Goal: Task Accomplishment & Management: Manage account settings

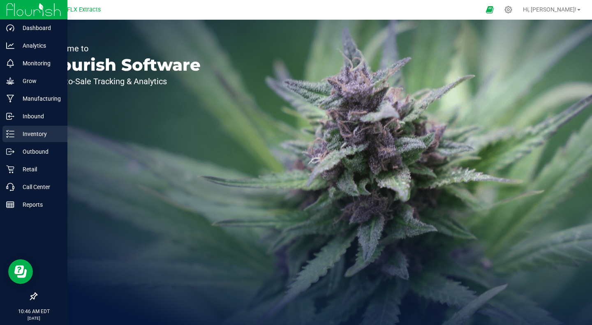
click at [43, 138] on p "Inventory" at bounding box center [38, 134] width 49 height 10
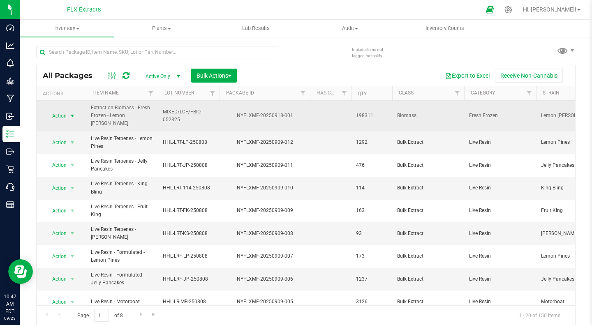
click at [73, 116] on span "select" at bounding box center [72, 116] width 7 height 7
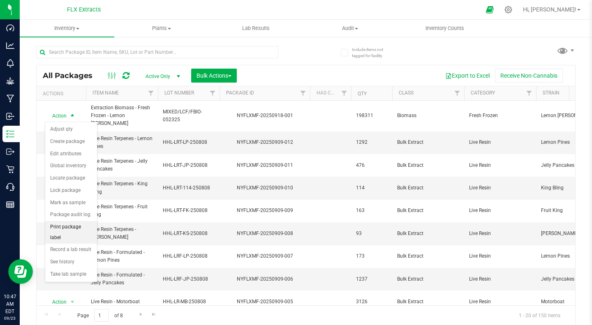
click at [80, 231] on li "Print package label" at bounding box center [71, 232] width 52 height 23
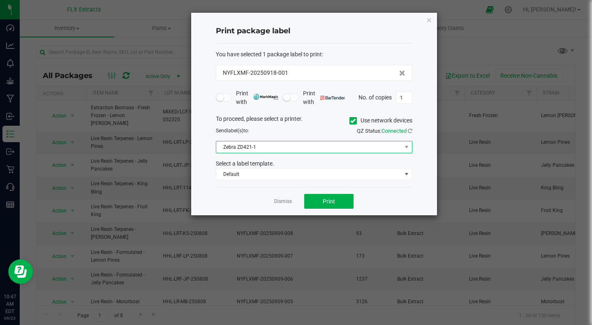
click at [299, 141] on span "Zebra ZD421-1" at bounding box center [314, 147] width 196 height 12
click at [309, 129] on div "Send label(s) to:" at bounding box center [262, 130] width 104 height 7
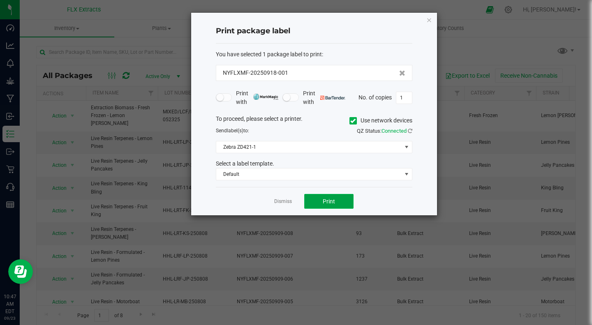
click at [321, 201] on button "Print" at bounding box center [328, 201] width 49 height 15
click at [278, 199] on link "Dismiss" at bounding box center [283, 201] width 18 height 7
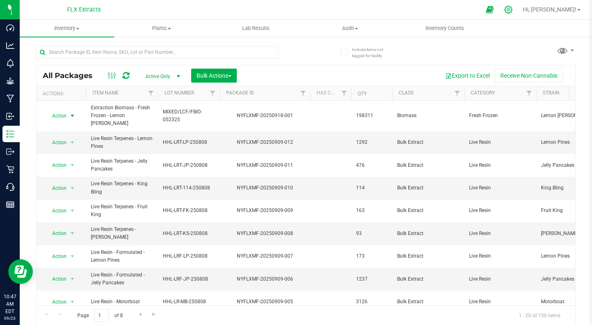
click at [512, 9] on icon at bounding box center [508, 10] width 8 height 8
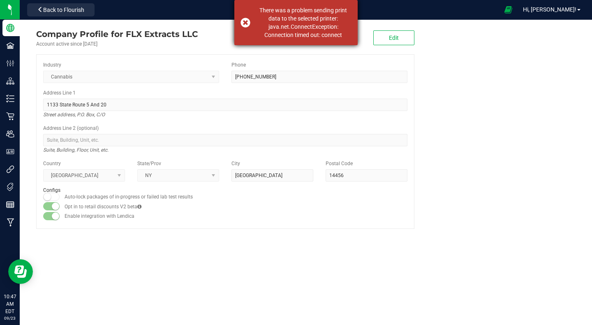
click at [246, 19] on div "There was a problem sending print data to the selected printer: java.net.Connec…" at bounding box center [295, 22] width 123 height 45
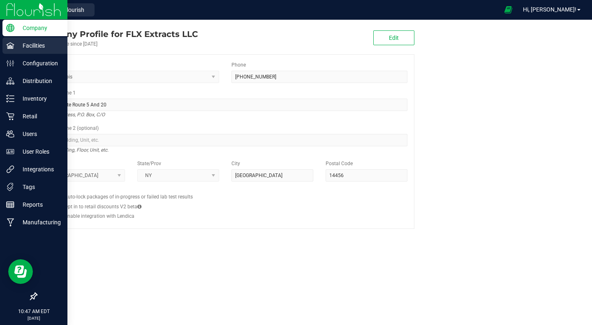
click at [13, 44] on icon at bounding box center [10, 45] width 8 height 6
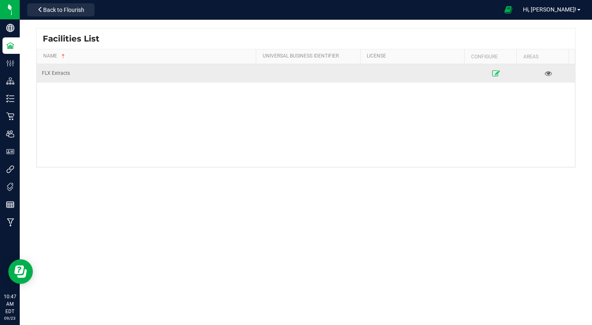
click at [491, 71] on icon at bounding box center [495, 73] width 8 height 6
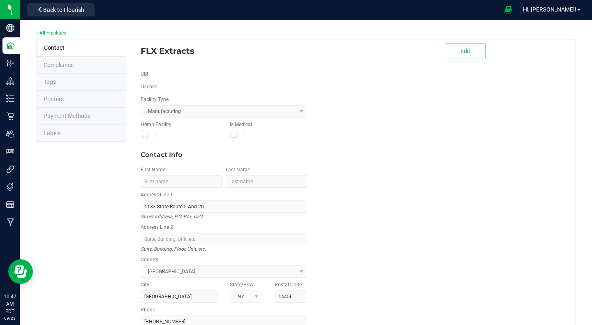
click at [48, 99] on span "Printers" at bounding box center [54, 99] width 20 height 7
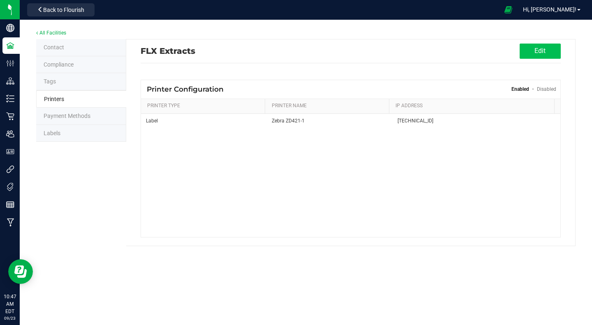
click at [537, 51] on button "Edit" at bounding box center [539, 51] width 41 height 15
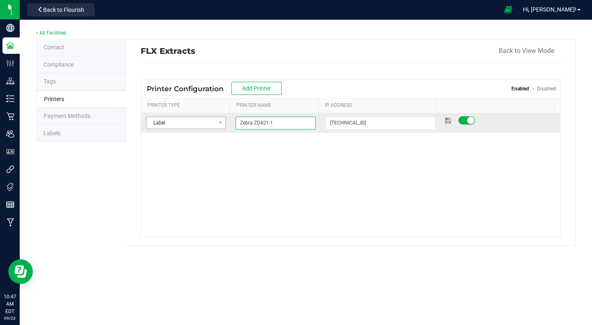
drag, startPoint x: 277, startPoint y: 120, endPoint x: 209, endPoint y: 121, distance: 68.2
click at [209, 121] on tr "Label Select Printer Type Receipt Label Other Zebra ZD421-1 [TECHNICAL_ID]" at bounding box center [350, 122] width 419 height 19
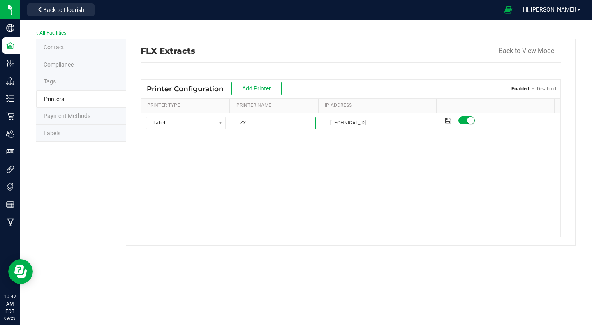
type input "Z"
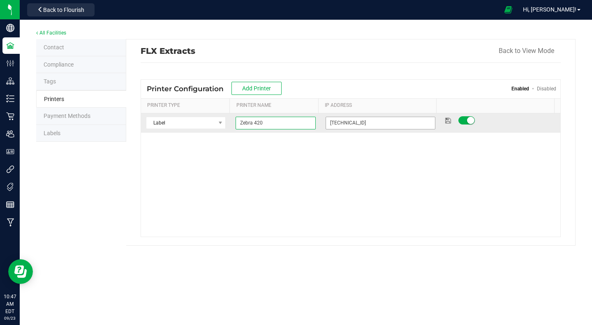
type input "Zebra 420"
click at [365, 125] on input "[TECHNICAL_ID]" at bounding box center [380, 123] width 110 height 13
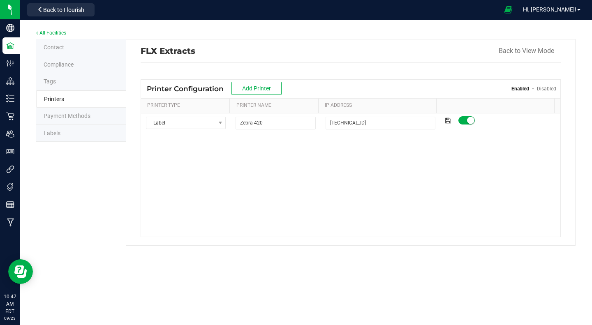
click at [355, 152] on div "Label Select Printer Type Receipt Label Other Zebra 420 [TECHNICAL_ID]" at bounding box center [350, 174] width 419 height 123
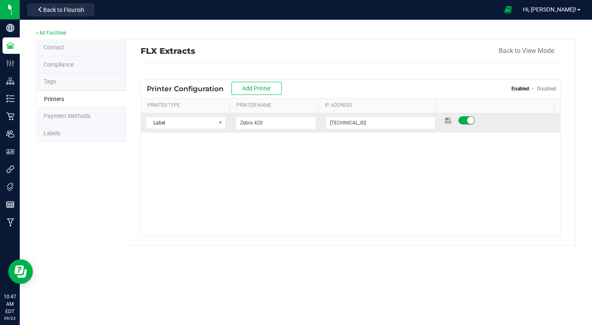
click at [445, 121] on icon at bounding box center [448, 120] width 6 height 5
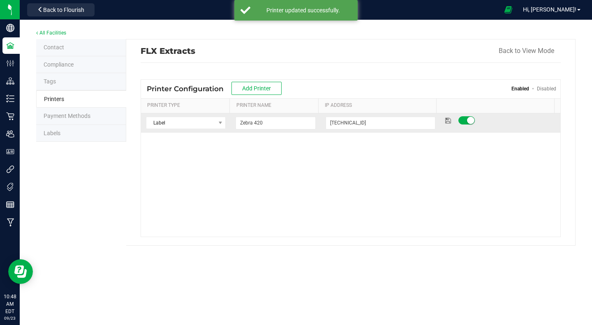
click at [461, 120] on span at bounding box center [466, 120] width 16 height 8
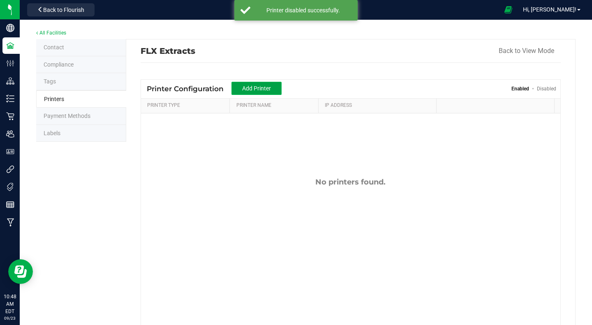
click at [245, 87] on span "Add Printer" at bounding box center [256, 88] width 29 height 7
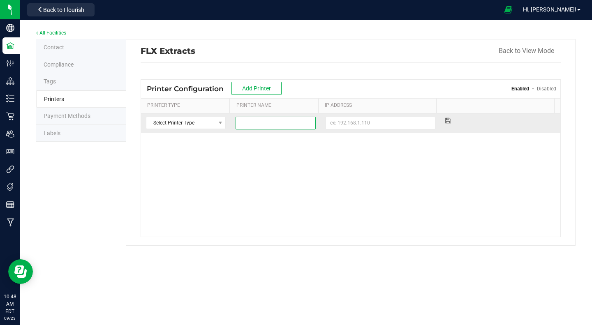
click at [275, 121] on input at bounding box center [275, 123] width 80 height 13
type input "Zebra 420"
click at [355, 120] on input at bounding box center [380, 123] width 110 height 13
paste input "[TECHNICAL_ID]"
type input "[TECHNICAL_ID]"
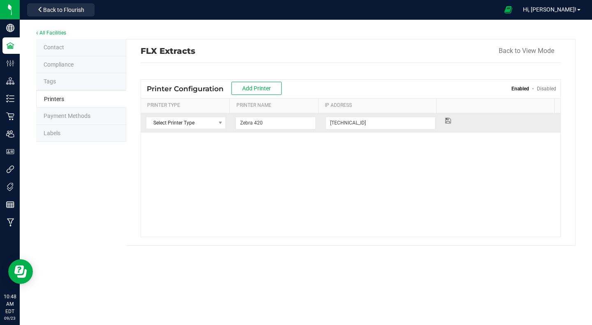
click at [445, 119] on icon at bounding box center [448, 120] width 6 height 5
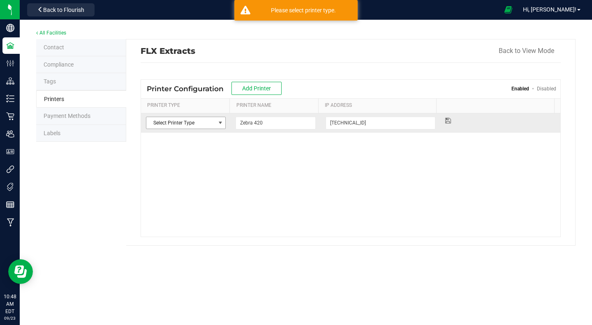
click at [210, 127] on span "Select Printer Type" at bounding box center [180, 123] width 69 height 12
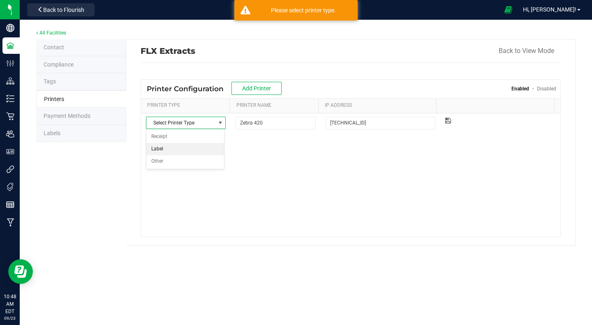
click at [166, 150] on li "Label" at bounding box center [185, 149] width 78 height 12
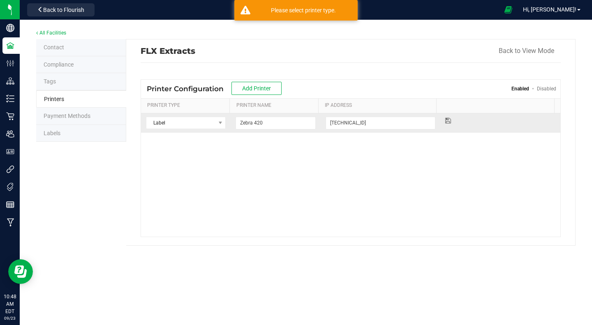
click at [445, 120] on icon at bounding box center [448, 120] width 6 height 5
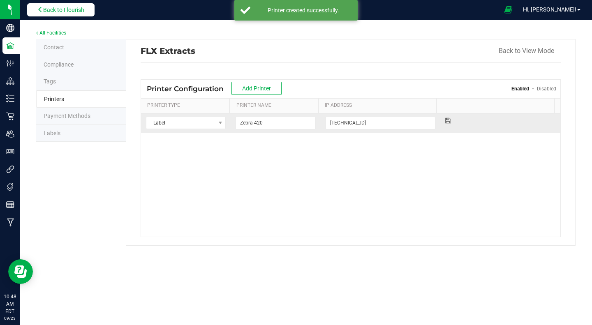
click at [77, 9] on span "Back to Flourish" at bounding box center [63, 10] width 41 height 7
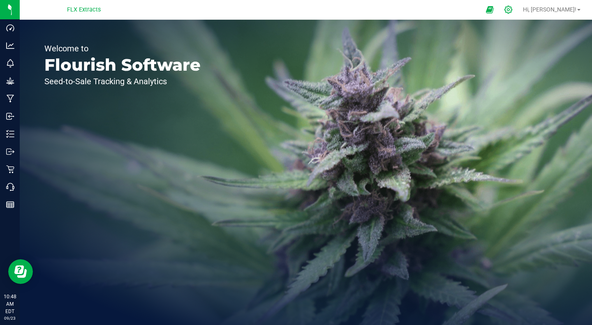
click at [512, 11] on icon at bounding box center [508, 9] width 9 height 9
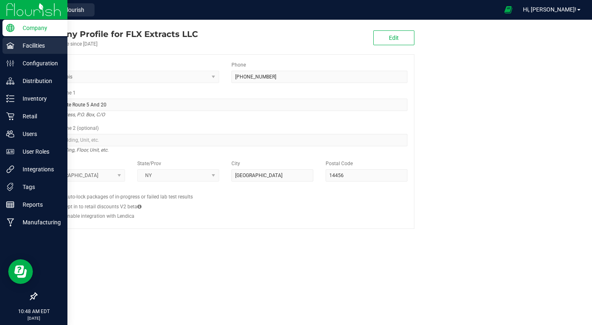
click at [8, 46] on icon at bounding box center [10, 45] width 8 height 8
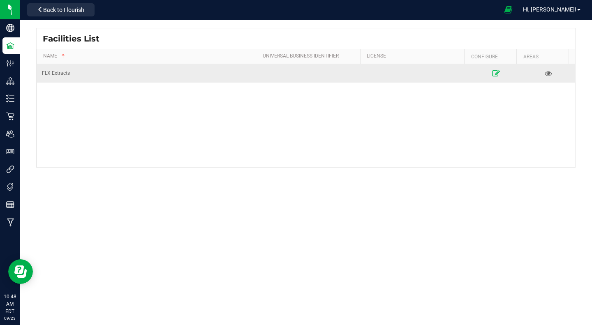
click at [491, 67] on link at bounding box center [495, 73] width 47 height 13
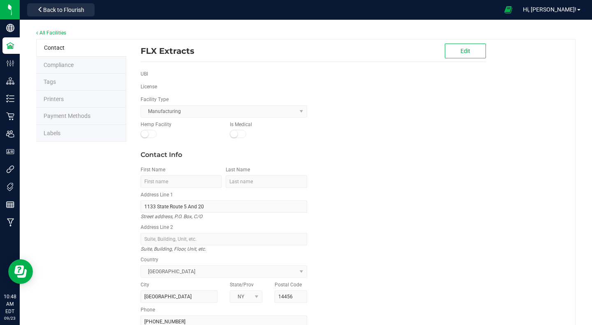
click at [53, 99] on span "Printers" at bounding box center [54, 99] width 20 height 7
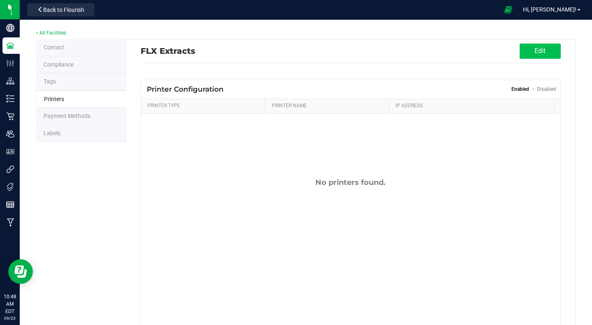
click at [530, 52] on button "Edit" at bounding box center [539, 51] width 41 height 15
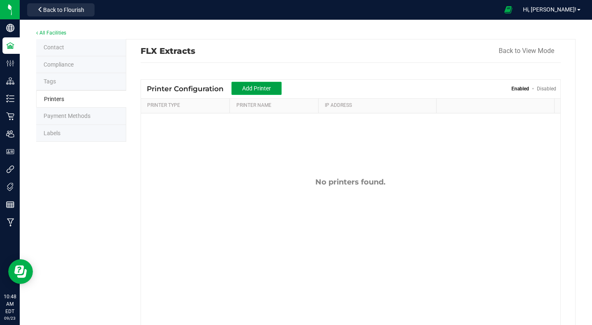
click at [265, 87] on span "Add Printer" at bounding box center [256, 88] width 29 height 7
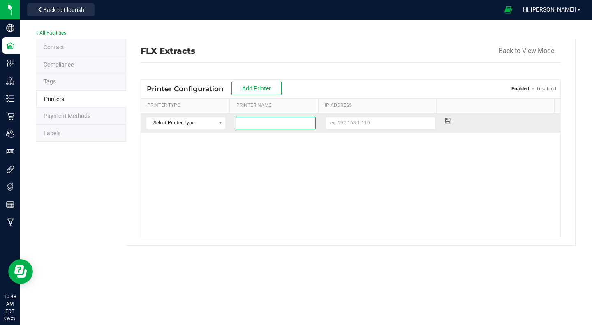
click at [264, 126] on input at bounding box center [275, 123] width 80 height 13
type input "Zebra 420"
click at [335, 124] on input at bounding box center [380, 123] width 110 height 13
paste input "[TECHNICAL_ID]"
type input "[TECHNICAL_ID]"
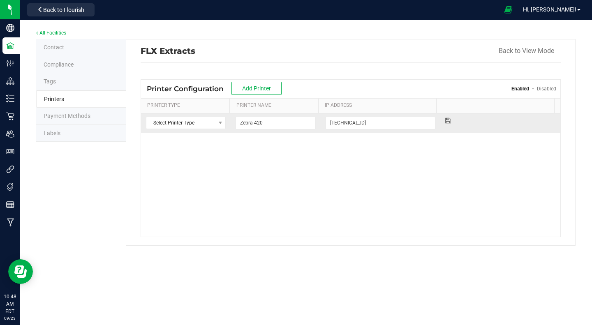
click at [445, 122] on icon at bounding box center [448, 120] width 6 height 5
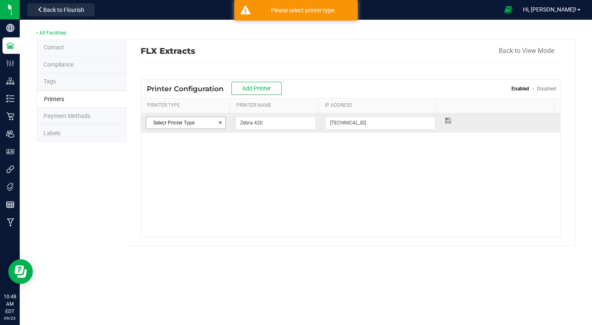
click at [203, 120] on span "Select Printer Type" at bounding box center [180, 123] width 69 height 12
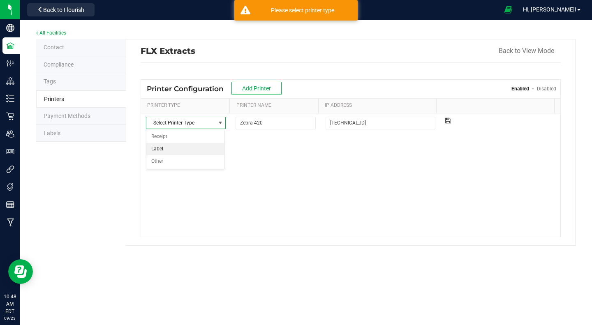
click at [159, 152] on li "Label" at bounding box center [185, 149] width 78 height 12
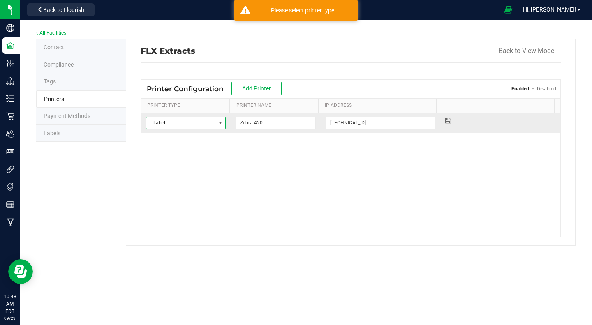
click at [445, 123] on icon at bounding box center [448, 120] width 6 height 5
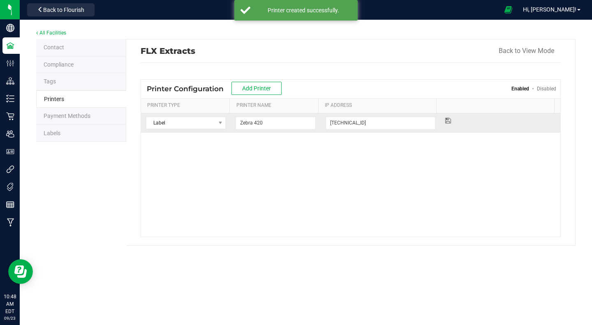
click at [445, 118] on icon at bounding box center [448, 120] width 6 height 5
click at [519, 53] on button "Back to View Mode" at bounding box center [525, 51] width 55 height 15
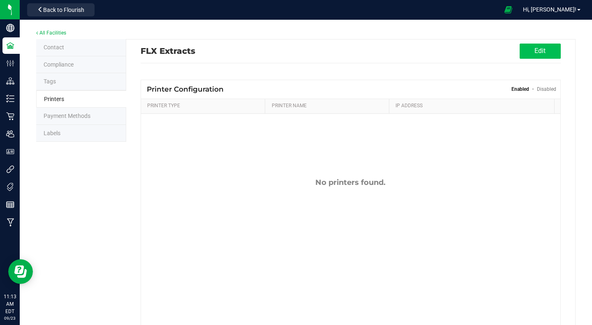
click at [533, 50] on button "Edit" at bounding box center [539, 51] width 41 height 15
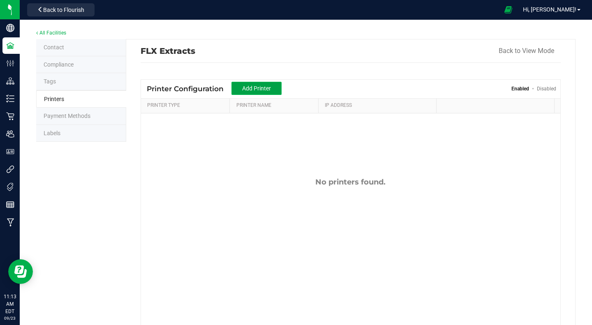
click at [248, 83] on button "Add Printer" at bounding box center [256, 88] width 50 height 13
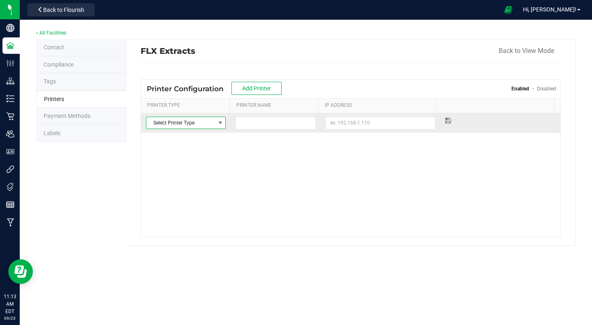
click at [203, 125] on span "Select Printer Type" at bounding box center [180, 123] width 69 height 12
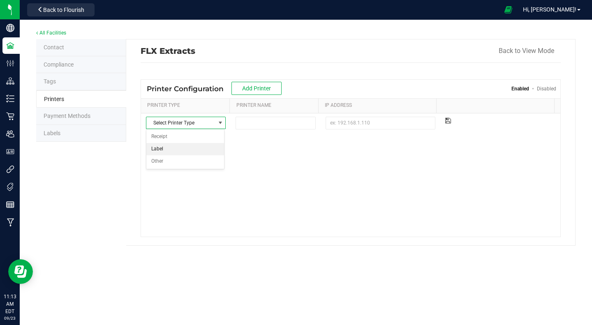
click at [163, 150] on li "Label" at bounding box center [185, 149] width 78 height 12
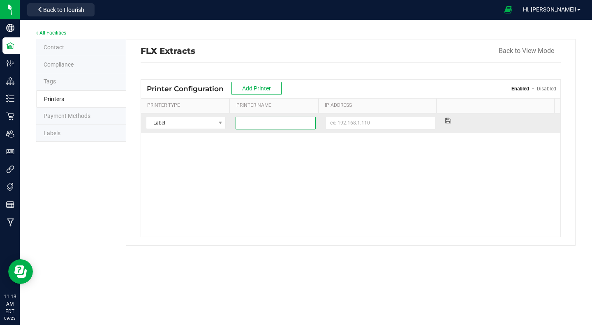
click at [281, 127] on input at bounding box center [275, 123] width 80 height 13
type input "Zebra"
click at [363, 125] on input at bounding box center [380, 123] width 110 height 13
paste input "[TECHNICAL_ID]"
type input "[TECHNICAL_ID]"
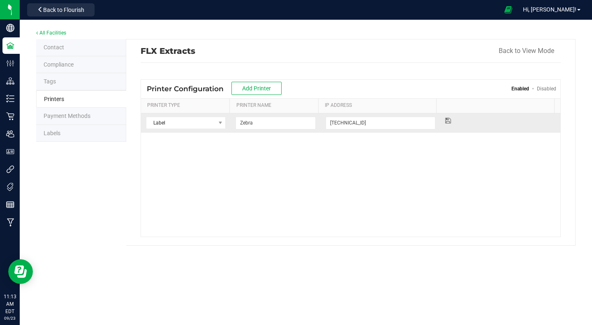
click at [445, 120] on icon at bounding box center [448, 120] width 6 height 5
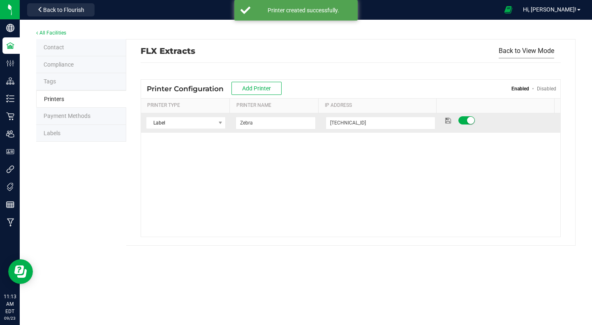
click at [519, 52] on button "Back to View Mode" at bounding box center [525, 51] width 55 height 15
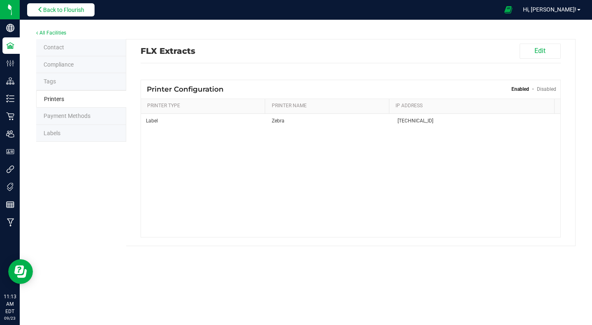
click at [66, 9] on span "Back to Flourish" at bounding box center [63, 10] width 41 height 7
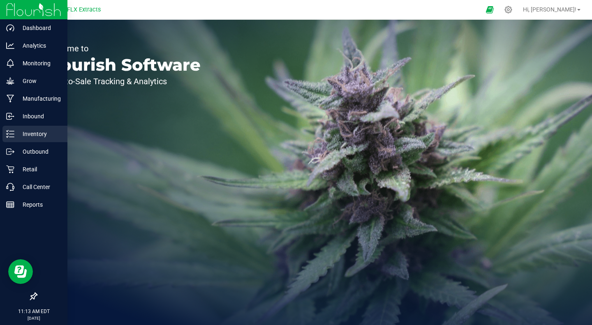
click at [23, 138] on p "Inventory" at bounding box center [38, 134] width 49 height 10
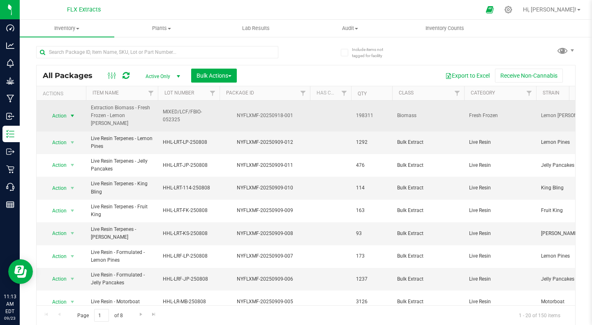
click at [57, 115] on span "Action" at bounding box center [56, 116] width 22 height 12
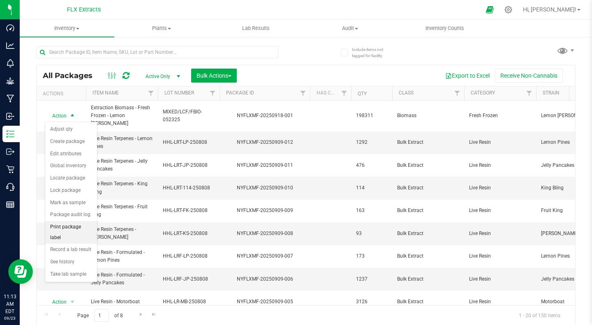
click at [75, 226] on li "Print package label" at bounding box center [71, 232] width 52 height 23
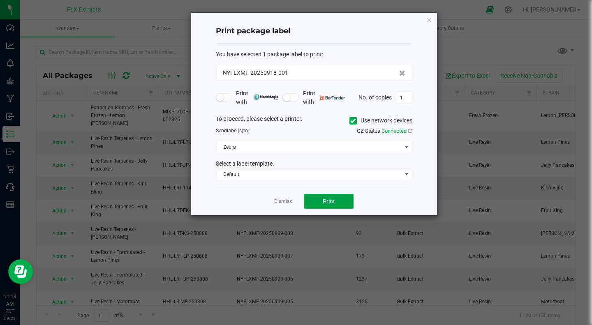
click at [331, 201] on span "Print" at bounding box center [329, 201] width 12 height 7
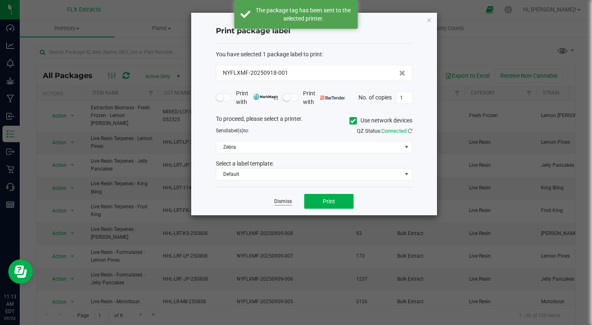
click at [277, 201] on link "Dismiss" at bounding box center [283, 201] width 18 height 7
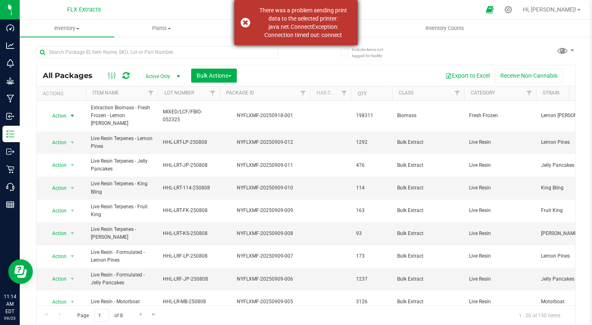
click at [243, 24] on div "There was a problem sending print data to the selected printer: java.net.Connec…" at bounding box center [295, 22] width 123 height 45
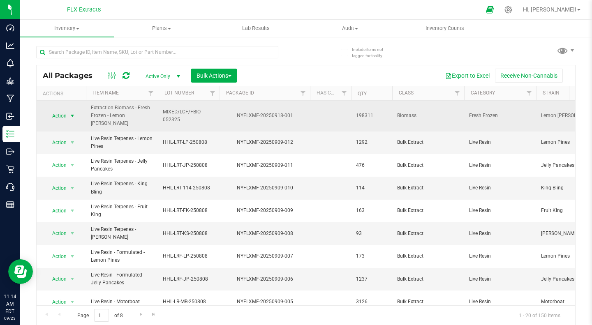
click at [70, 117] on span "select" at bounding box center [72, 116] width 7 height 7
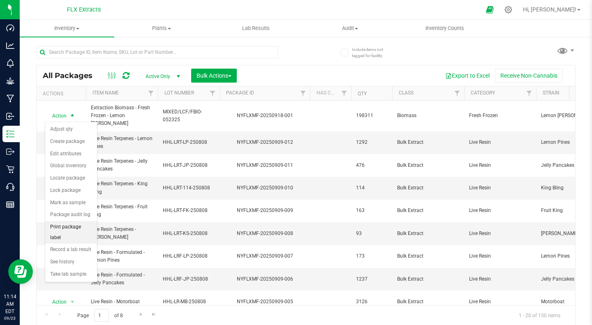
click at [71, 226] on li "Print package label" at bounding box center [71, 232] width 52 height 23
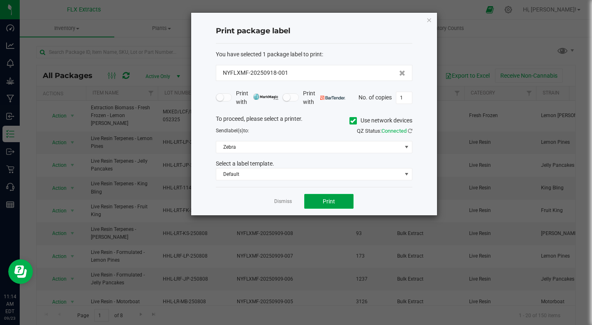
click at [329, 201] on span "Print" at bounding box center [329, 201] width 12 height 7
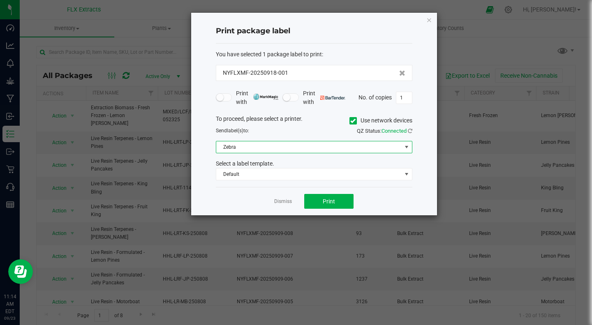
click at [316, 146] on span "Zebra" at bounding box center [308, 147] width 185 height 12
click at [354, 121] on icon at bounding box center [352, 121] width 5 height 0
click at [0, 0] on input "Use network devices" at bounding box center [0, 0] width 0 height 0
click at [407, 145] on span at bounding box center [406, 147] width 7 height 7
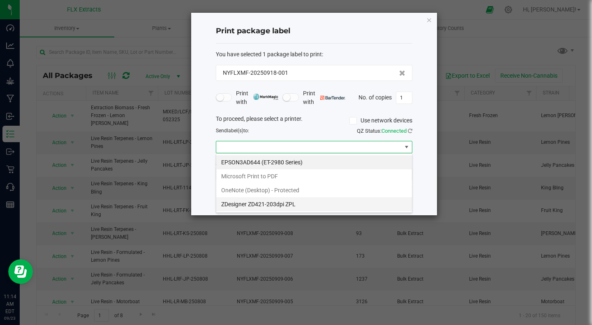
click at [272, 202] on ZPL "ZDesigner ZD421-203dpi ZPL" at bounding box center [314, 204] width 196 height 14
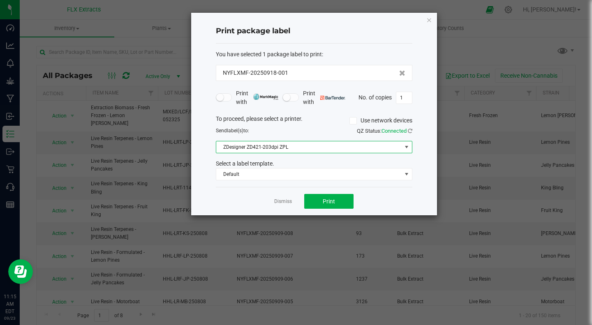
click at [426, 170] on div "Print package label You have selected 1 package label to print : NYFLXMF-202509…" at bounding box center [314, 114] width 246 height 203
click at [352, 121] on icon at bounding box center [352, 121] width 5 height 0
click at [0, 0] on input "Use network devices" at bounding box center [0, 0] width 0 height 0
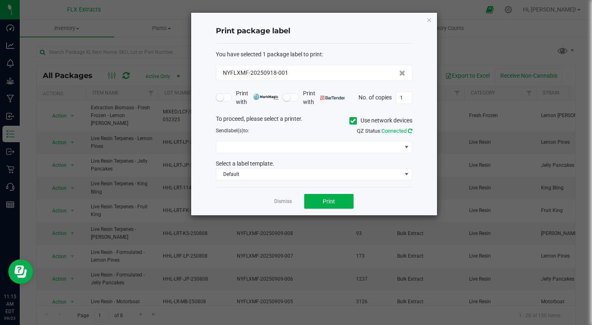
click at [410, 129] on icon at bounding box center [410, 130] width 5 height 5
click at [302, 145] on span "Zebra" at bounding box center [308, 147] width 185 height 12
click at [418, 186] on div "Print package label You have selected 1 package label to print : NYFLXMF-202509…" at bounding box center [314, 114] width 246 height 203
click at [317, 198] on button "Print" at bounding box center [328, 201] width 49 height 15
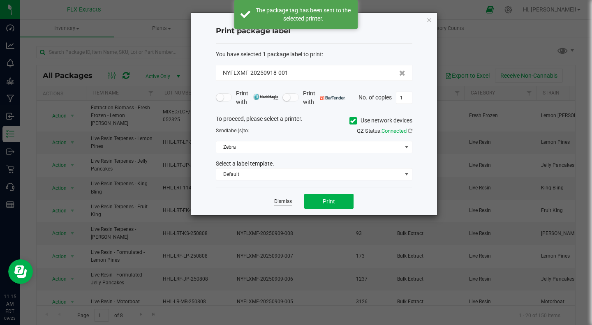
click at [279, 201] on link "Dismiss" at bounding box center [283, 201] width 18 height 7
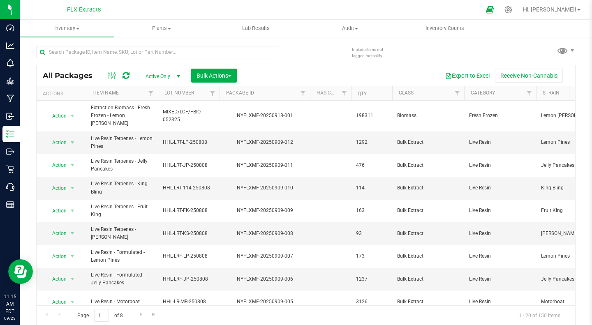
click at [507, 51] on div "All Packages Active Only Active Only Lab Samples Locked All Bulk Actions Add to…" at bounding box center [305, 181] width 539 height 287
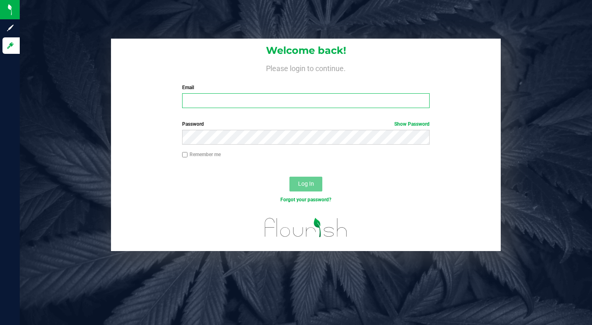
click at [232, 100] on input "Email" at bounding box center [305, 100] width 247 height 15
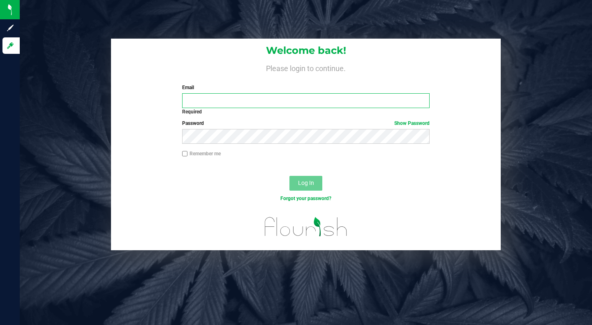
type input "[PERSON_NAME][EMAIL_ADDRESS][DOMAIN_NAME]"
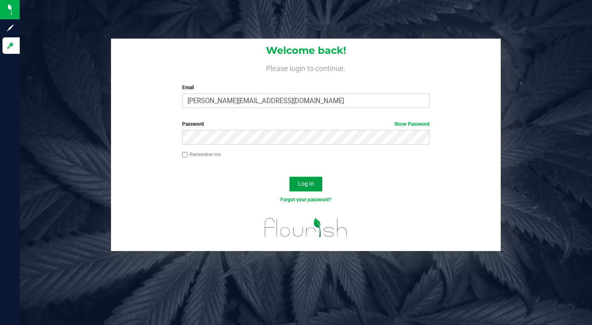
click at [307, 183] on span "Log In" at bounding box center [306, 183] width 16 height 7
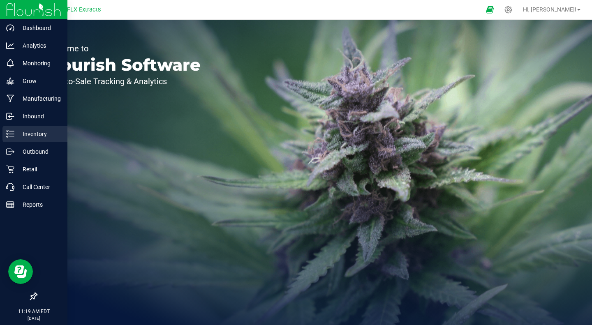
click at [35, 129] on p "Inventory" at bounding box center [38, 134] width 49 height 10
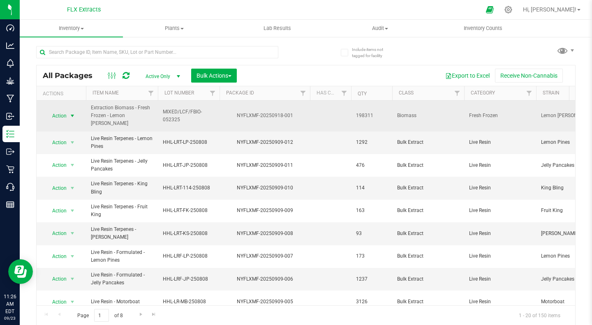
click at [73, 110] on span "select" at bounding box center [72, 116] width 10 height 12
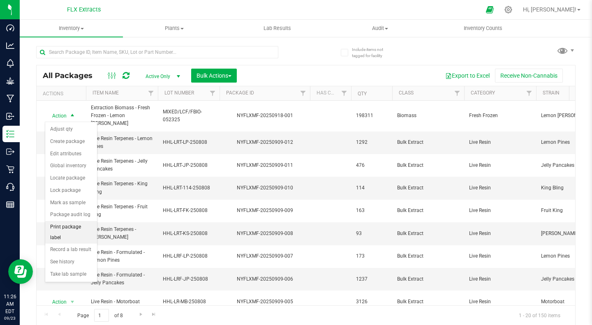
click at [73, 230] on li "Print package label" at bounding box center [71, 232] width 52 height 23
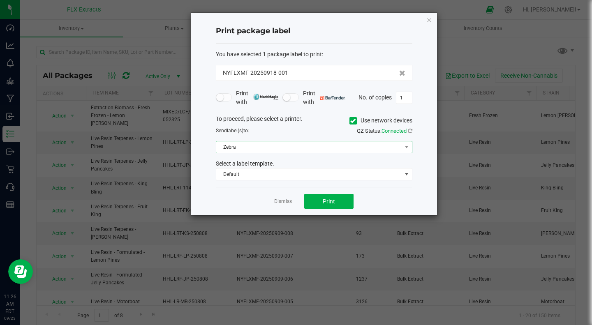
click at [357, 143] on span "Zebra" at bounding box center [308, 147] width 185 height 12
click at [322, 125] on div "To proceed, please select a printer. Use network devices" at bounding box center [314, 121] width 209 height 12
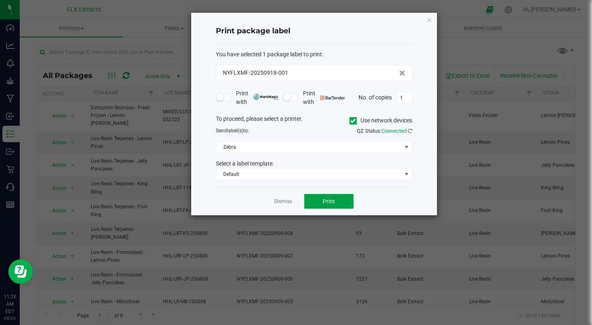
click at [323, 206] on button "Print" at bounding box center [328, 201] width 49 height 15
